Goal: Information Seeking & Learning: Compare options

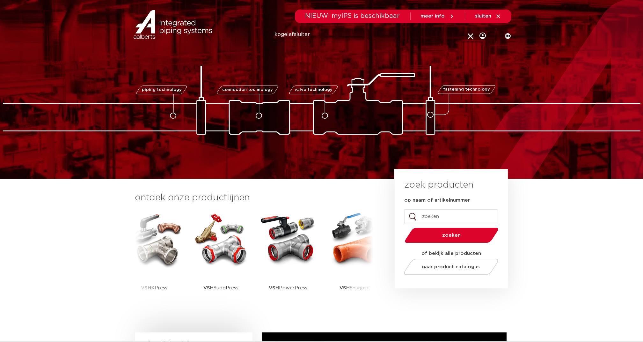
type input "kogelafsluiter"
click button "Zoeken" at bounding box center [0, 0] width 0 height 0
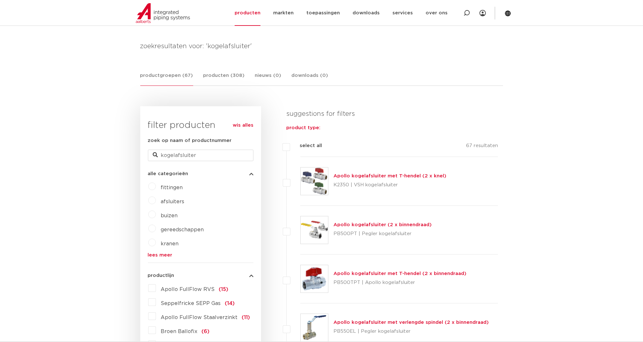
scroll to position [82, 0]
click at [355, 223] on link "Apollo kogelafsluiter (2 x binnendraad)" at bounding box center [383, 224] width 98 height 5
click at [348, 174] on link "Apollo kogelafsluiter met T-hendel (2 x knel)" at bounding box center [390, 175] width 113 height 5
click at [355, 275] on link "Apollo kogelafsluiter met T-hendel (2 x binnendraad)" at bounding box center [400, 273] width 133 height 5
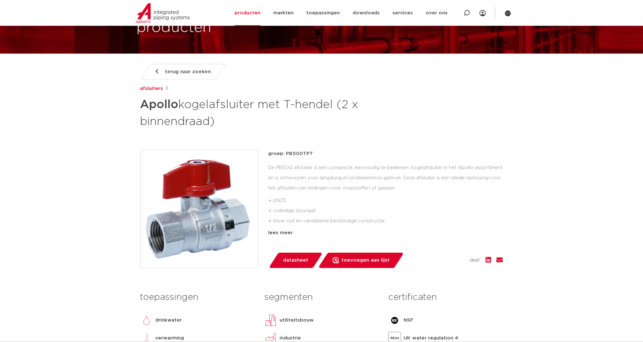
scroll to position [42, 0]
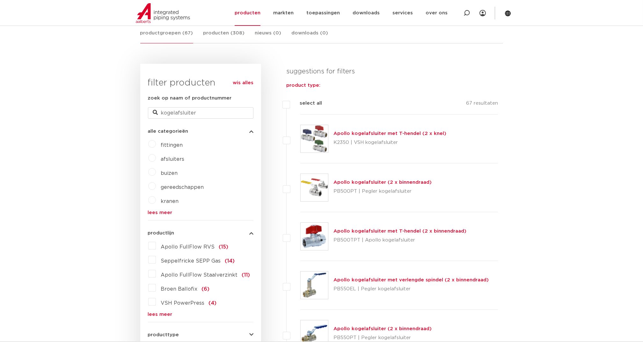
scroll to position [167, 0]
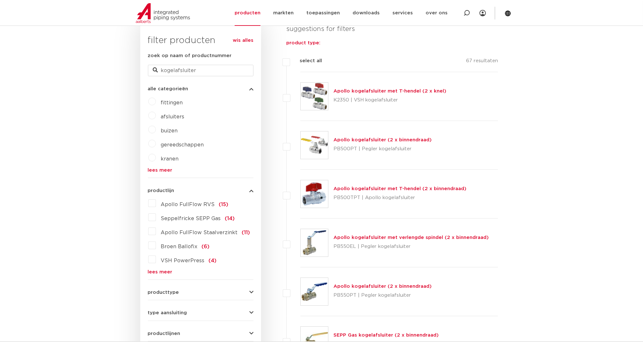
click at [364, 137] on link "Apollo kogelafsluiter (2 x binnendraad)" at bounding box center [383, 139] width 98 height 5
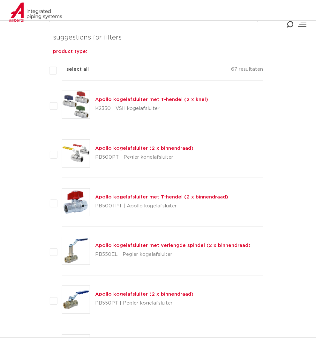
click at [204, 195] on link "Apollo kogelafsluiter met T-hendel (2 x binnendraad)" at bounding box center [161, 197] width 133 height 5
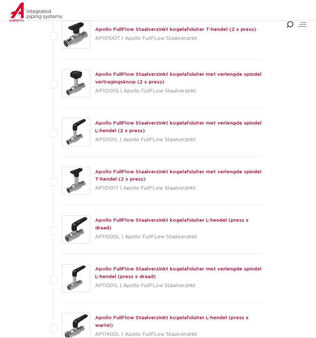
scroll to position [1825, 0]
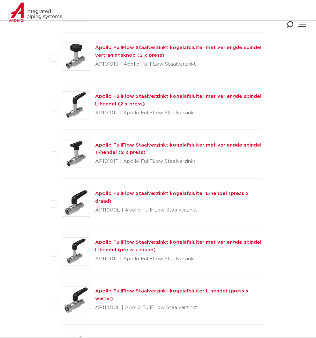
click at [203, 199] on link "Apollo FullFlow Staalverzinkt kogelafsluiter L-hendel (press x draad)" at bounding box center [171, 198] width 153 height 12
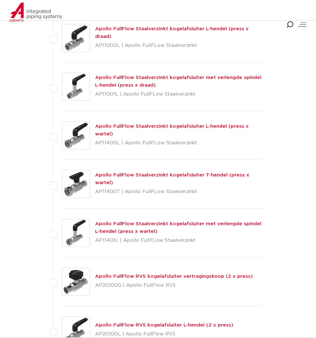
scroll to position [1995, 0]
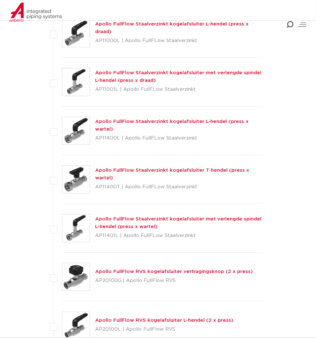
click at [219, 176] on link "Apollo FullFlow Staalverzinkt kogelafsluiter T-hendel (press x wartel)" at bounding box center [172, 174] width 154 height 12
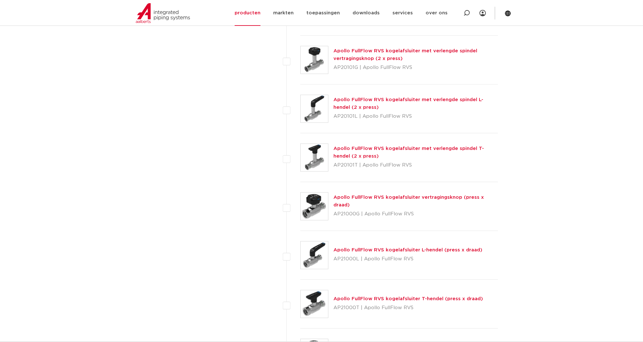
scroll to position [2378, 0]
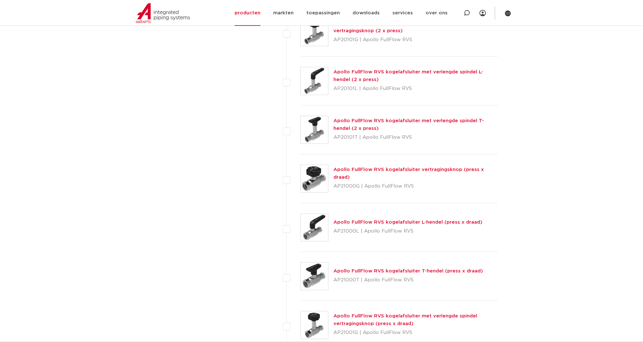
click at [315, 220] on link "Apollo FullFlow RVS kogelafsluiter L-hendel (press x draad)" at bounding box center [408, 222] width 149 height 5
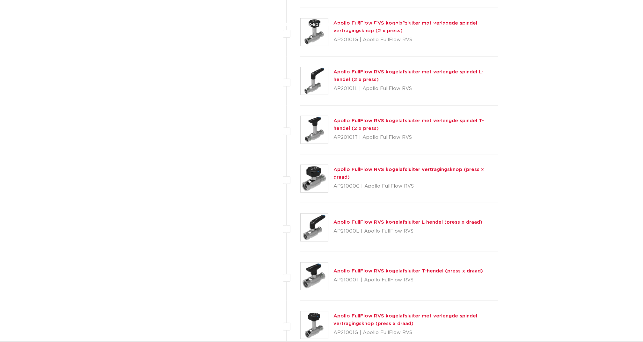
click at [346, 269] on link "Apollo FullFlow RVS kogelafsluiter T-hendel (press x draad)" at bounding box center [409, 271] width 150 height 5
